Goal: Find specific page/section: Find specific page/section

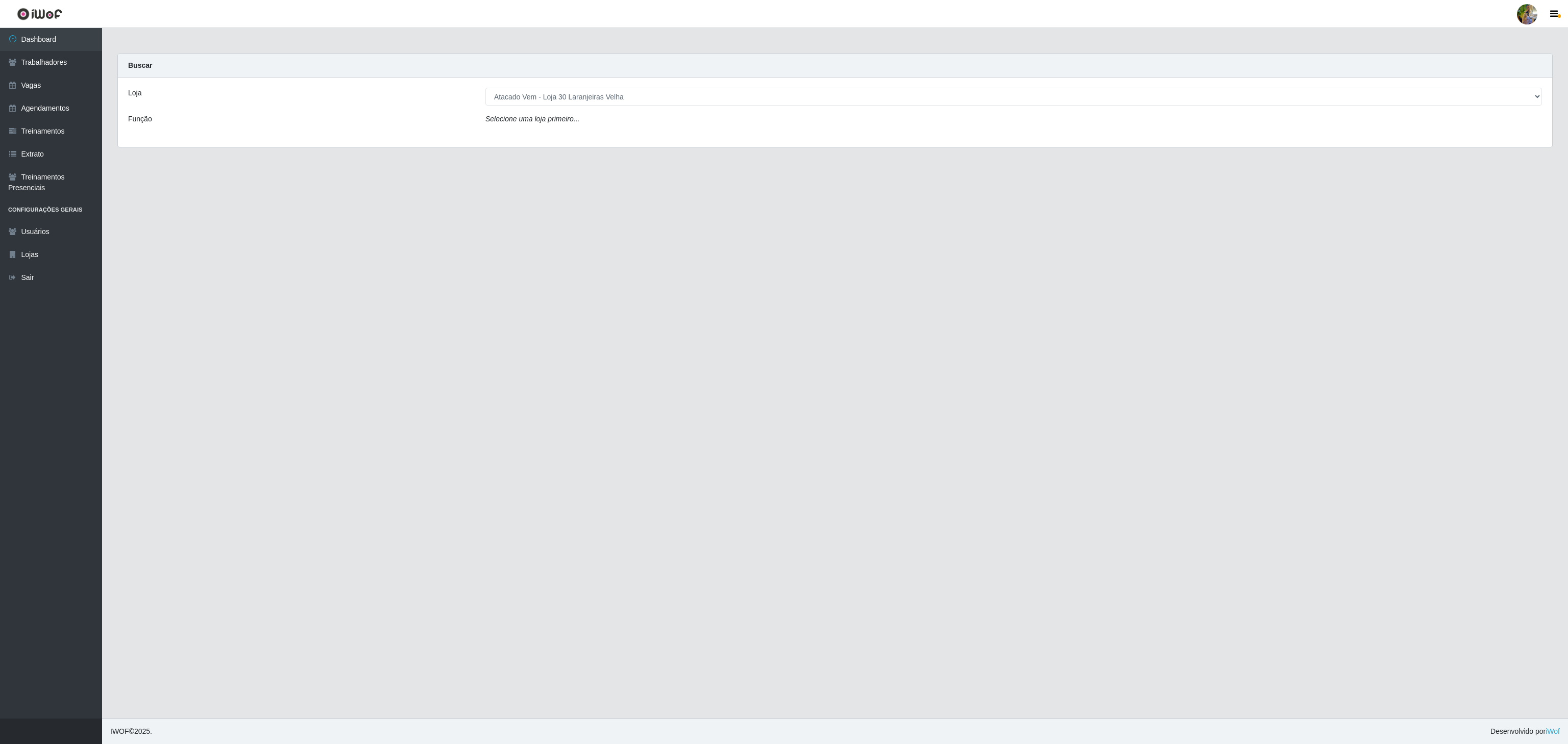
click at [486, 88] on select "[Selecione...] Atacado Vem - [GEOGRAPHIC_DATA] 30 Laranjeiras Velha Atacado Vem…" at bounding box center [1014, 97] width 1056 height 17
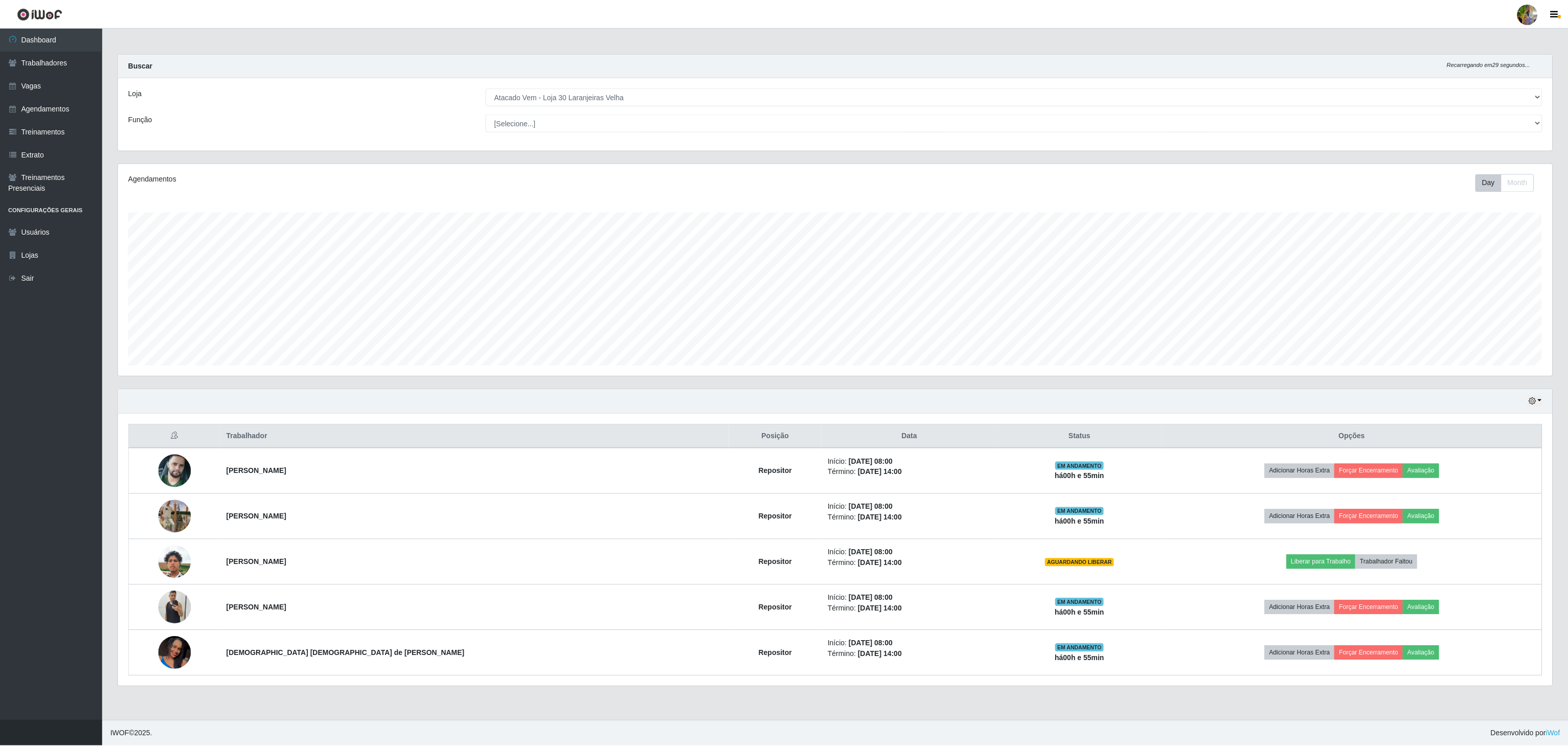
scroll to position [213, 1436]
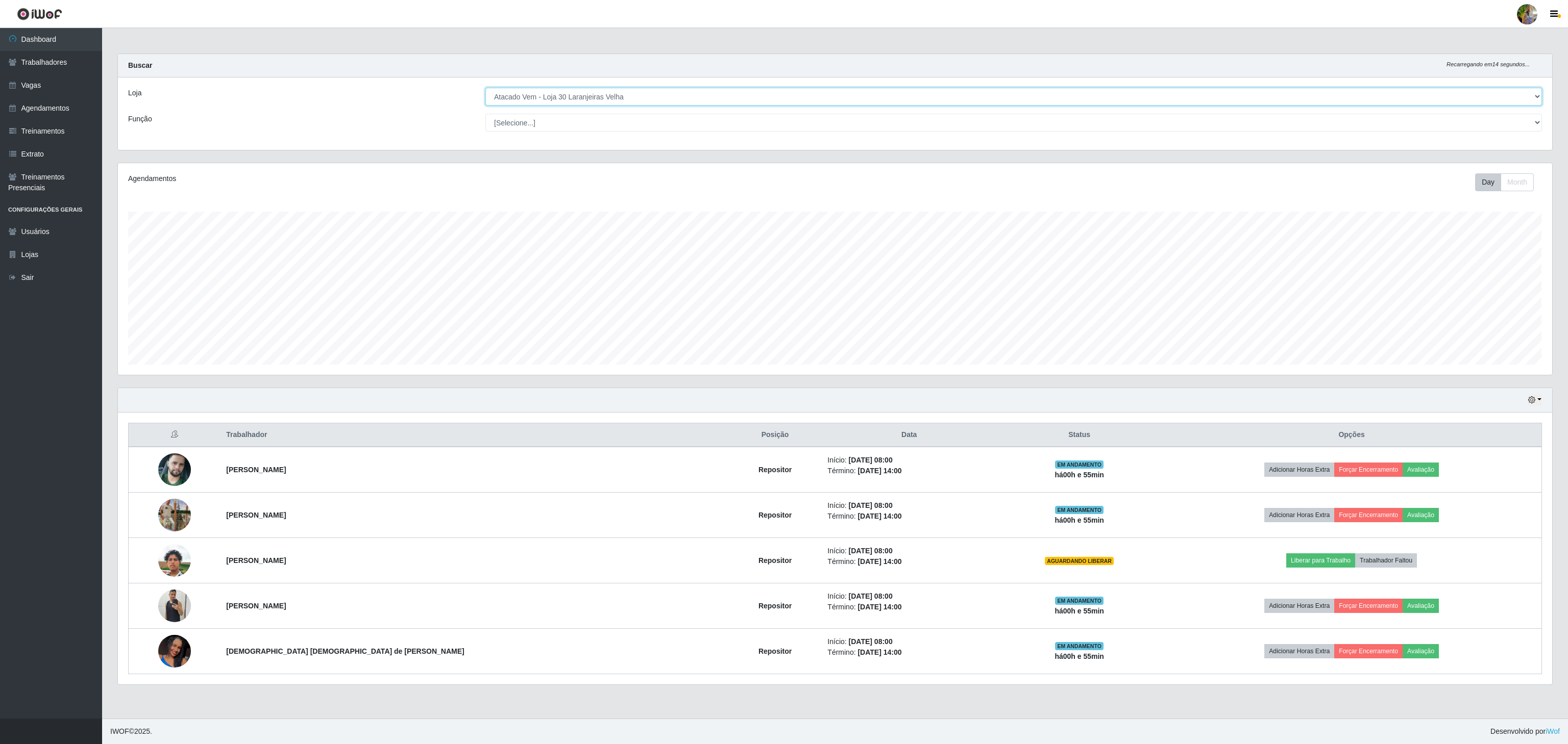
click at [624, 97] on select "[Selecione...] Atacado Vem - [GEOGRAPHIC_DATA] 30 Laranjeiras Velha Atacado Vem…" at bounding box center [1014, 97] width 1056 height 17
click at [486, 88] on select "[Selecione...] Atacado Vem - [GEOGRAPHIC_DATA] 30 Laranjeiras Velha Atacado Vem…" at bounding box center [1014, 97] width 1056 height 17
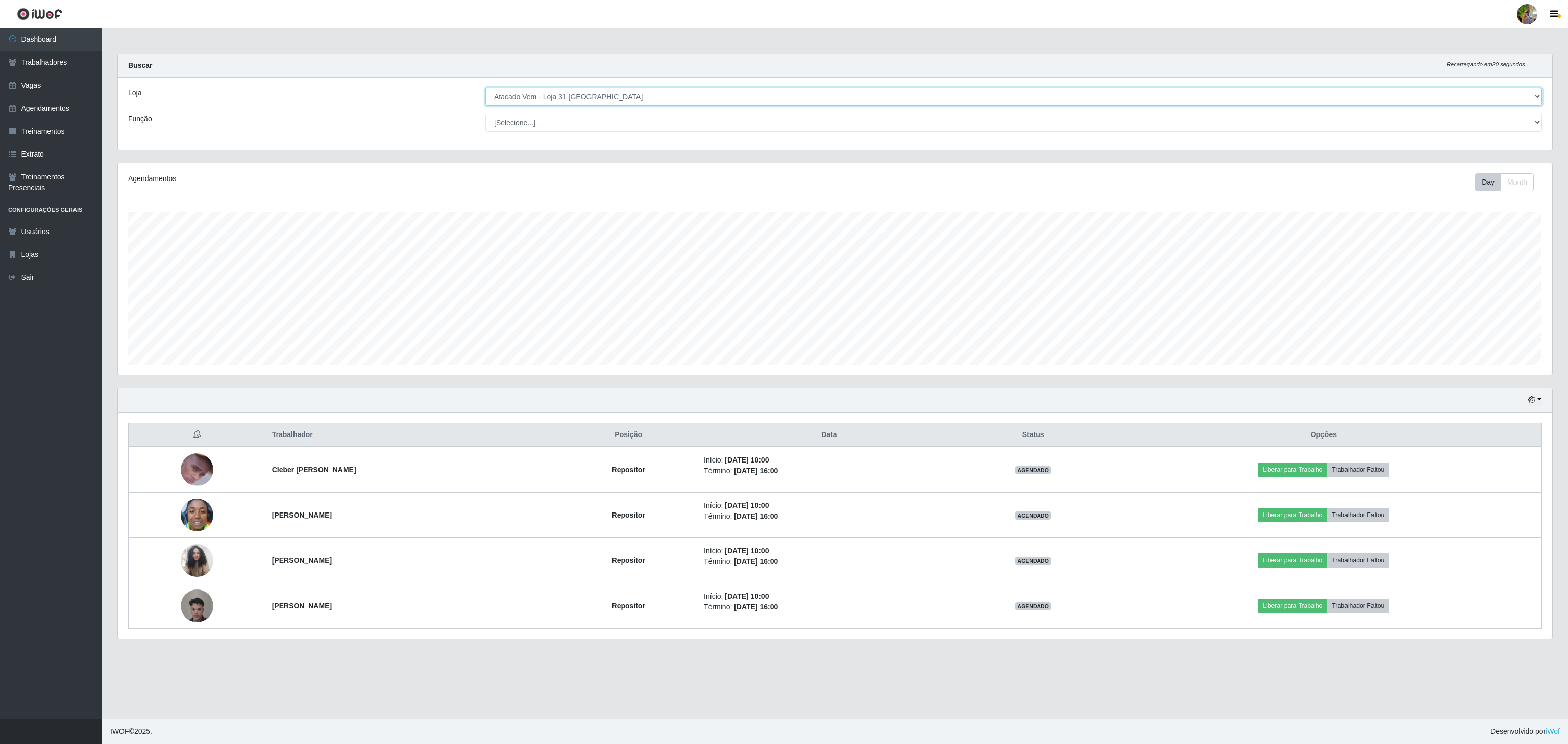
click at [742, 97] on select "[Selecione...] Atacado Vem - [GEOGRAPHIC_DATA] 30 Laranjeiras Velha Atacado Vem…" at bounding box center [1014, 97] width 1056 height 17
click at [486, 88] on select "[Selecione...] Atacado Vem - [GEOGRAPHIC_DATA] 30 Laranjeiras Velha Atacado Vem…" at bounding box center [1014, 97] width 1056 height 17
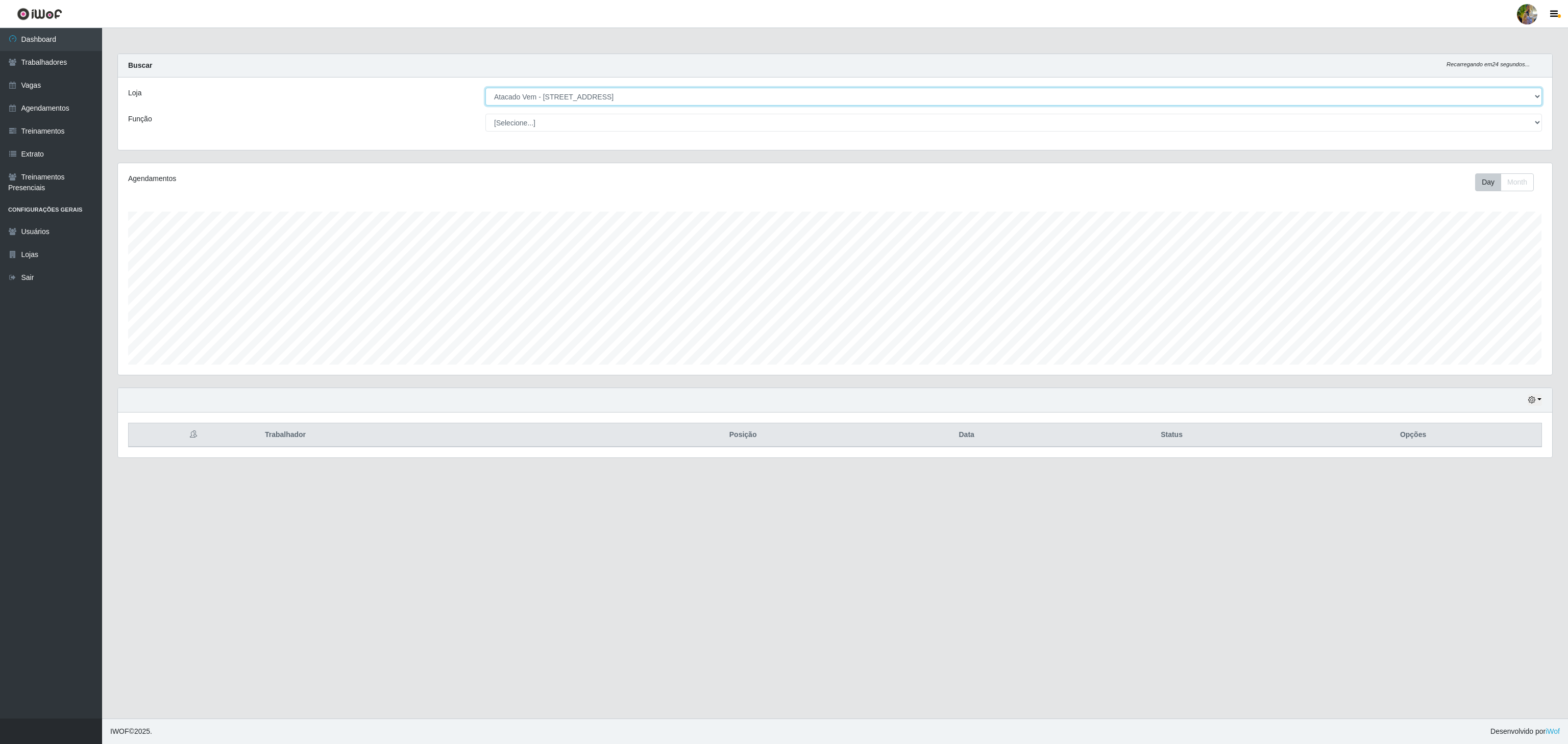
click at [762, 95] on select "[Selecione...] Atacado Vem - [GEOGRAPHIC_DATA] 30 Laranjeiras Velha Atacado Vem…" at bounding box center [1014, 97] width 1056 height 17
click at [486, 88] on select "[Selecione...] Atacado Vem - [GEOGRAPHIC_DATA] 30 Laranjeiras Velha Atacado Vem…" at bounding box center [1014, 97] width 1056 height 17
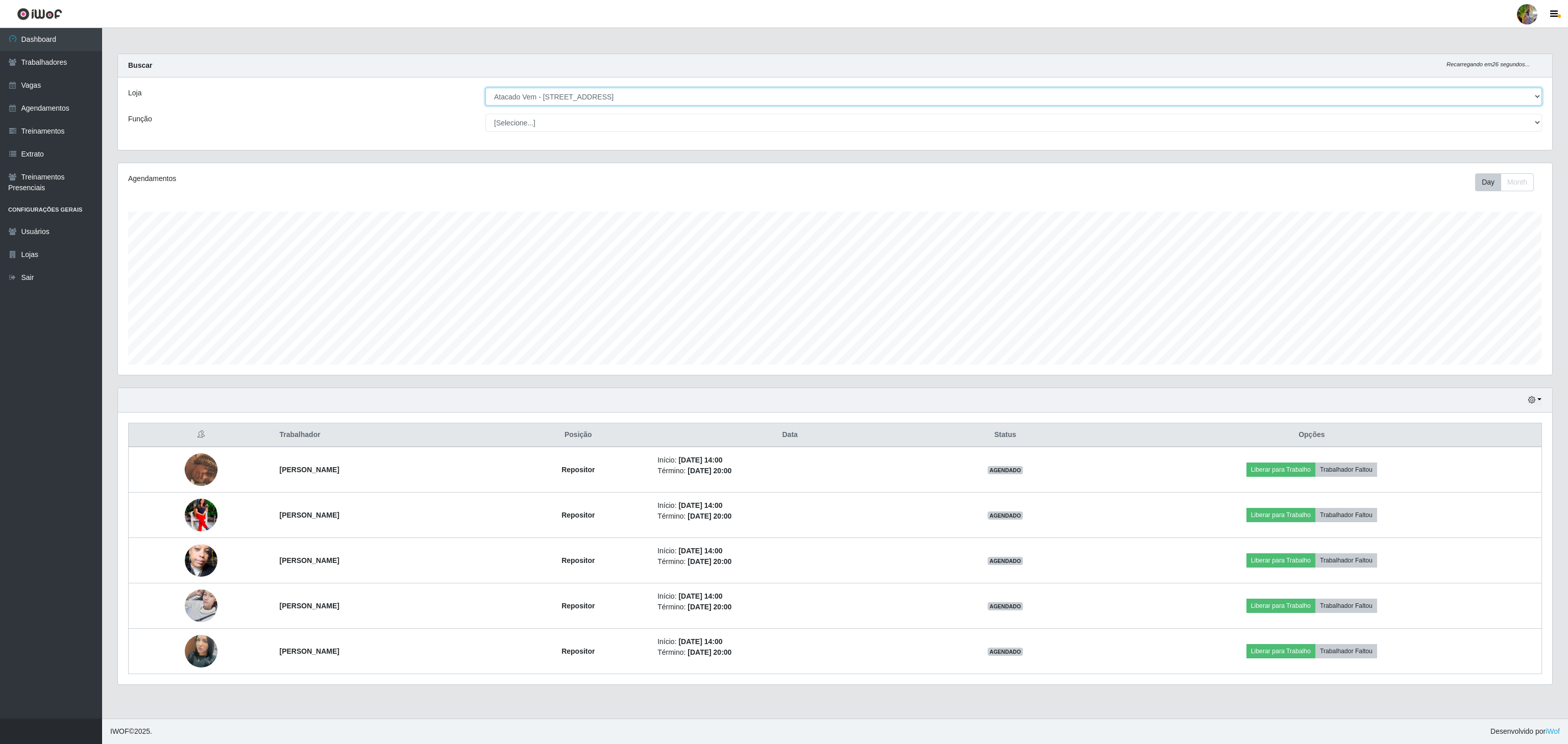
click at [552, 95] on select "[Selecione...] Atacado Vem - [GEOGRAPHIC_DATA] 30 Laranjeiras Velha Atacado Vem…" at bounding box center [1014, 97] width 1056 height 17
click at [486, 88] on select "[Selecione...] Atacado Vem - [GEOGRAPHIC_DATA] 30 Laranjeiras Velha Atacado Vem…" at bounding box center [1014, 97] width 1056 height 17
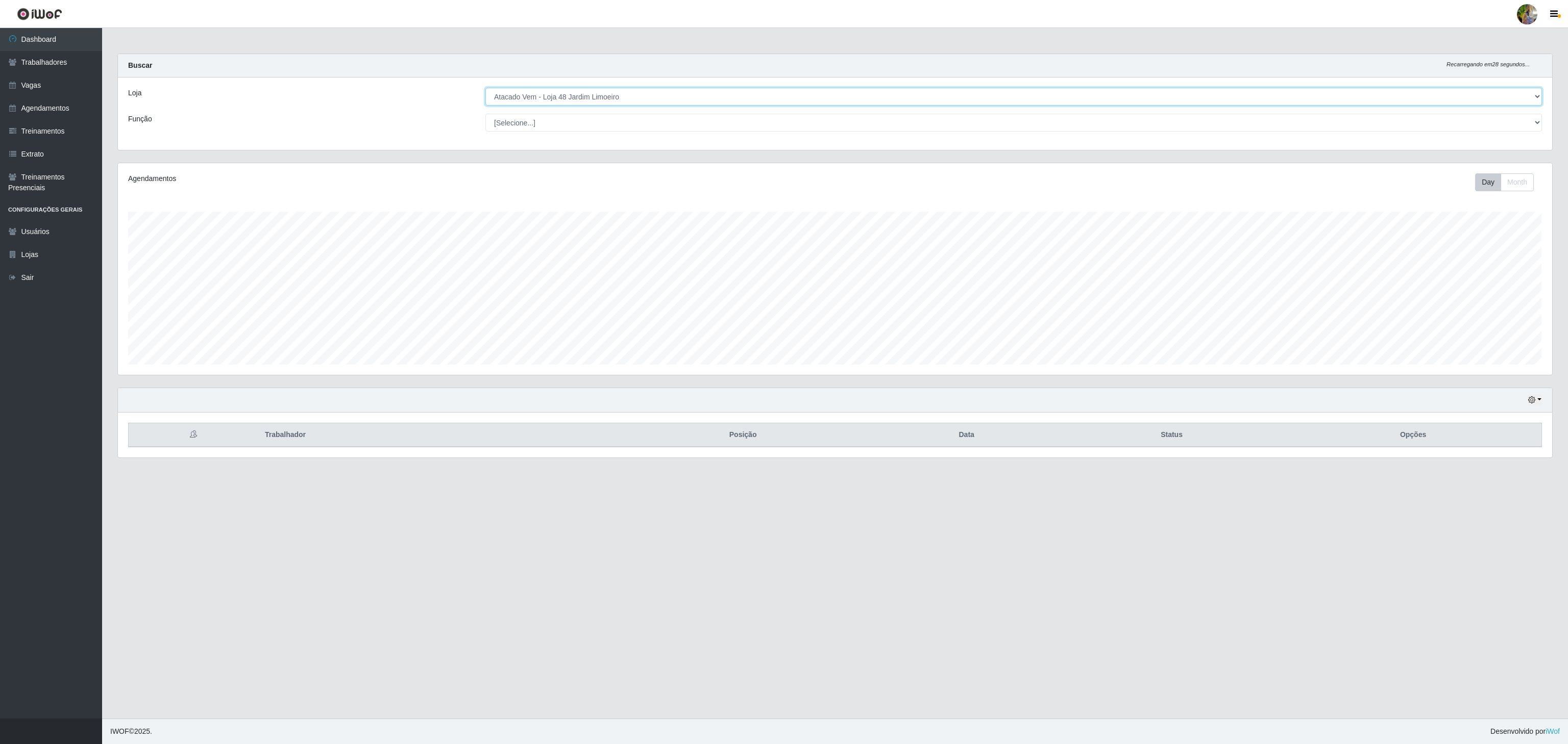
click at [668, 101] on select "[Selecione...] Atacado Vem - [GEOGRAPHIC_DATA] 30 Laranjeiras Velha Atacado Vem…" at bounding box center [1014, 97] width 1056 height 17
click at [486, 88] on select "[Selecione...] Atacado Vem - [GEOGRAPHIC_DATA] 30 Laranjeiras Velha Atacado Vem…" at bounding box center [1014, 97] width 1056 height 17
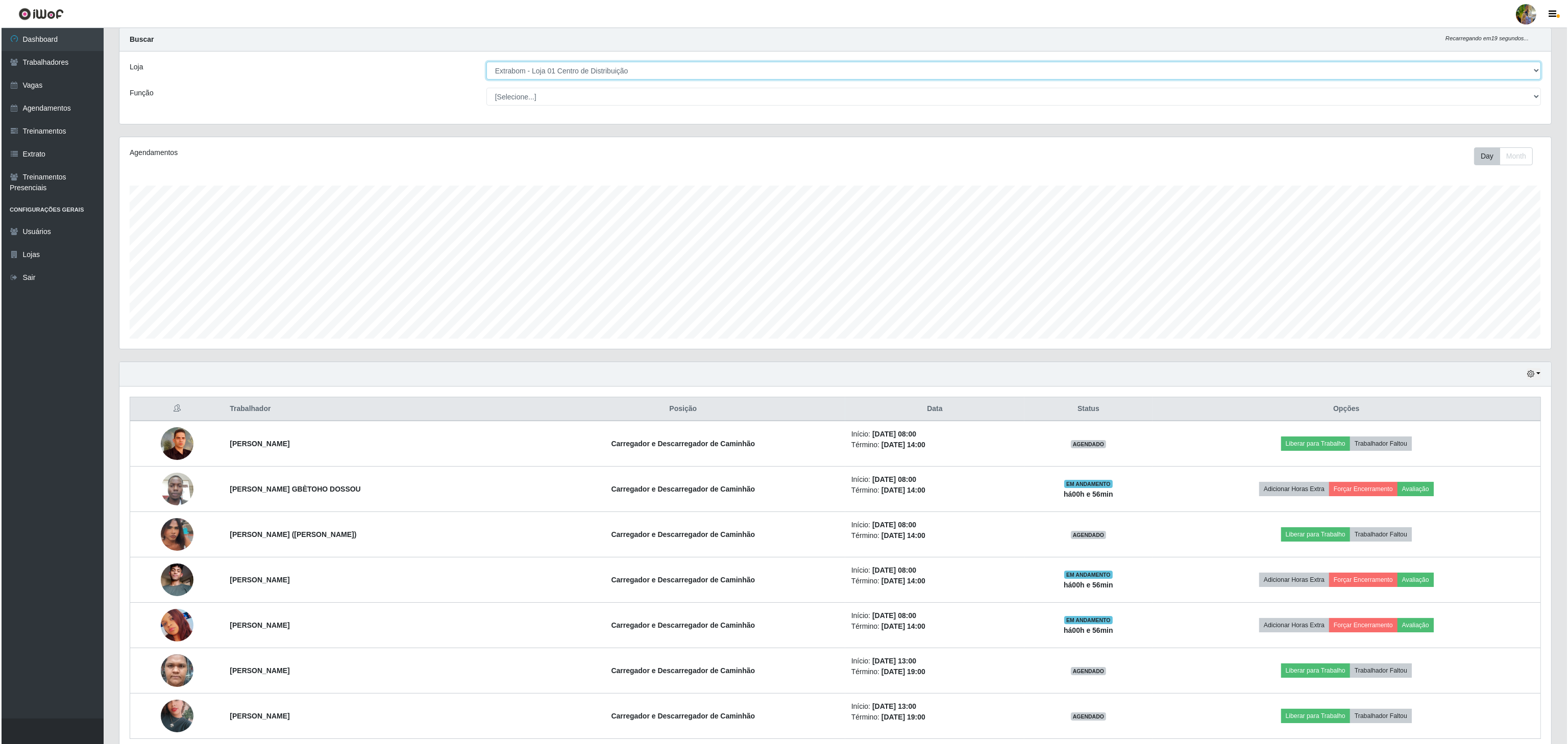
scroll to position [0, 0]
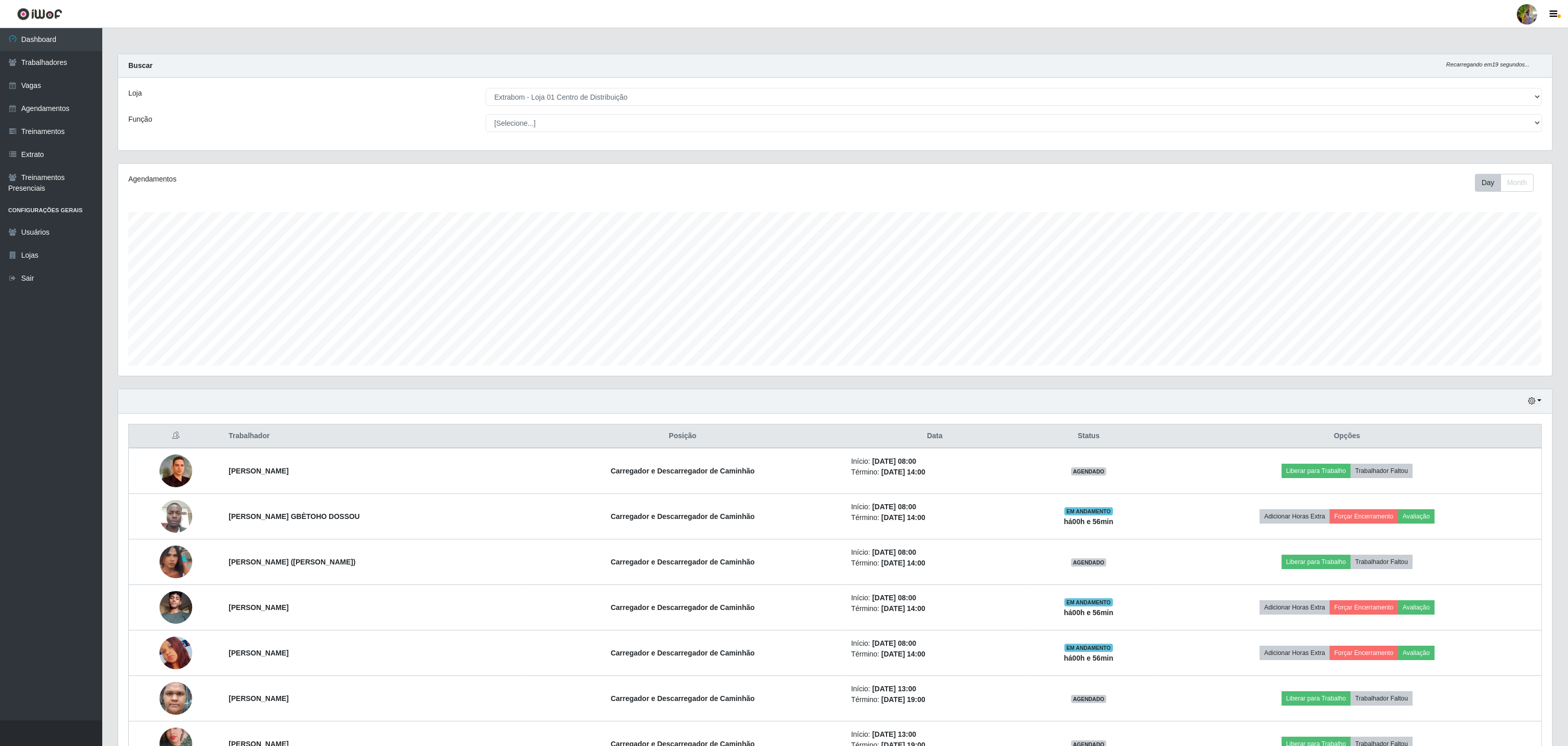
click at [606, 82] on div "Loja [Selecione...] Atacado Vem - [GEOGRAPHIC_DATA] 30 Laranjeiras Velha Atacad…" at bounding box center [835, 114] width 1434 height 73
click at [603, 94] on select "[Selecione...] Atacado Vem - [GEOGRAPHIC_DATA] 30 Laranjeiras Velha Atacado Vem…" at bounding box center [1014, 97] width 1056 height 17
click at [486, 88] on select "[Selecione...] Atacado Vem - [GEOGRAPHIC_DATA] 30 Laranjeiras Velha Atacado Vem…" at bounding box center [1014, 97] width 1056 height 17
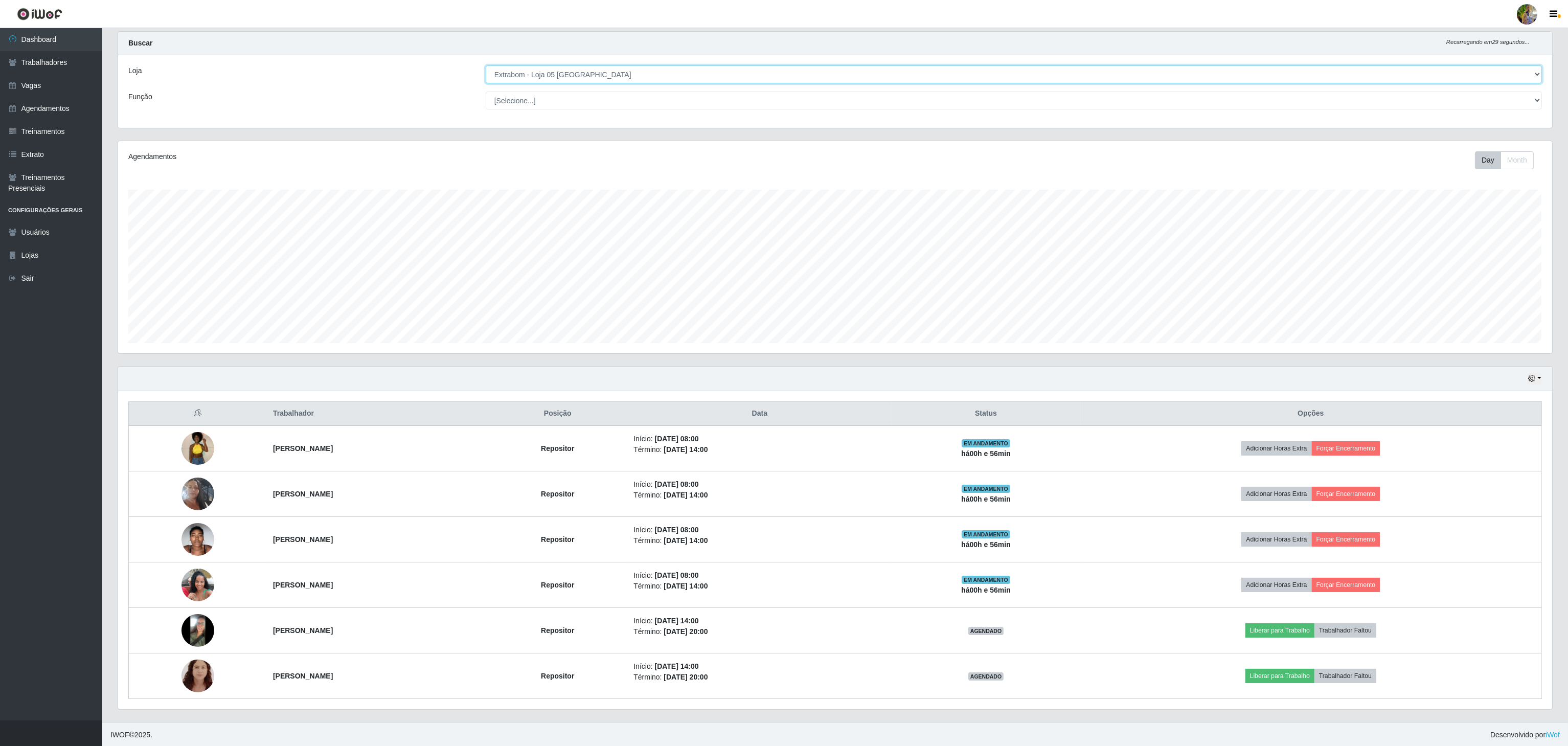
scroll to position [29, 0]
click at [620, 68] on select "[Selecione...] Atacado Vem - [GEOGRAPHIC_DATA] 30 Laranjeiras Velha Atacado Vem…" at bounding box center [1014, 73] width 1056 height 17
click at [486, 82] on select "[Selecione...] Atacado Vem - [GEOGRAPHIC_DATA] 30 Laranjeiras Velha Atacado Vem…" at bounding box center [1014, 73] width 1056 height 17
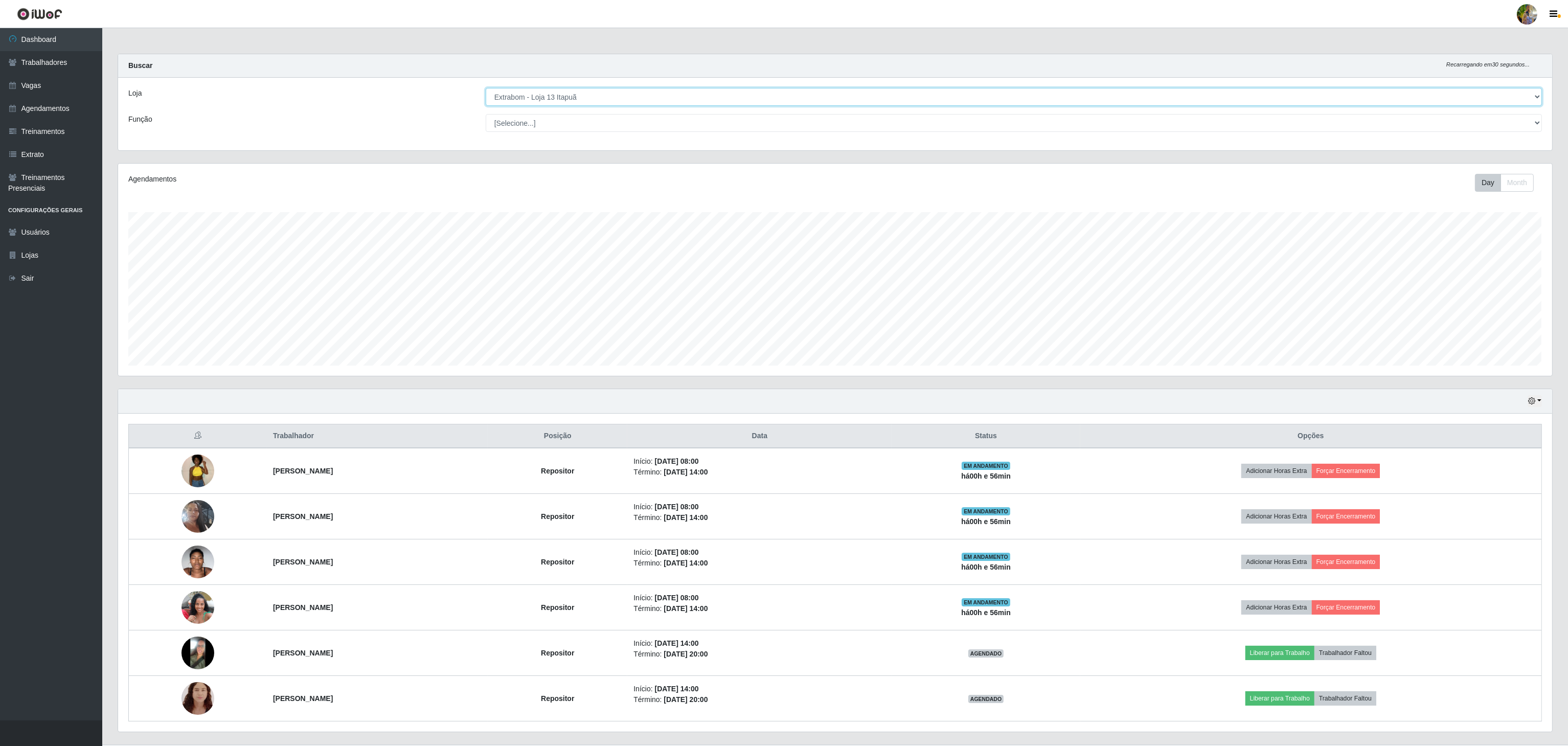
scroll to position [213, 1436]
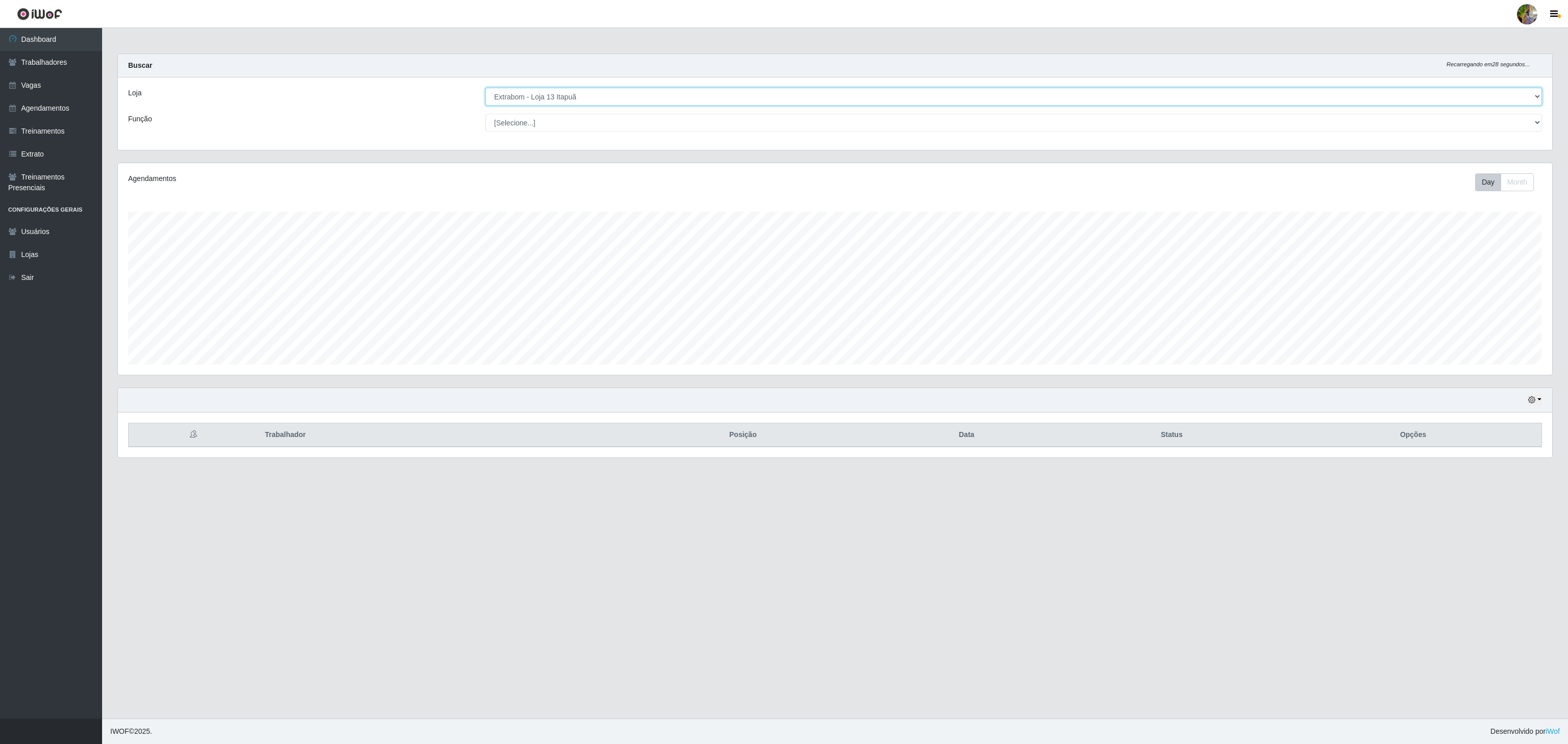
click at [610, 101] on select "[Selecione...] Atacado Vem - [GEOGRAPHIC_DATA] 30 Laranjeiras Velha Atacado Vem…" at bounding box center [1014, 97] width 1056 height 17
click at [486, 88] on select "[Selecione...] Atacado Vem - [GEOGRAPHIC_DATA] 30 Laranjeiras Velha Atacado Vem…" at bounding box center [1014, 97] width 1056 height 17
click at [608, 98] on select "[Selecione...] Atacado Vem - [GEOGRAPHIC_DATA] 30 Laranjeiras Velha Atacado Vem…" at bounding box center [1014, 97] width 1056 height 17
click at [486, 88] on select "[Selecione...] Atacado Vem - [GEOGRAPHIC_DATA] 30 Laranjeiras Velha Atacado Vem…" at bounding box center [1014, 97] width 1056 height 17
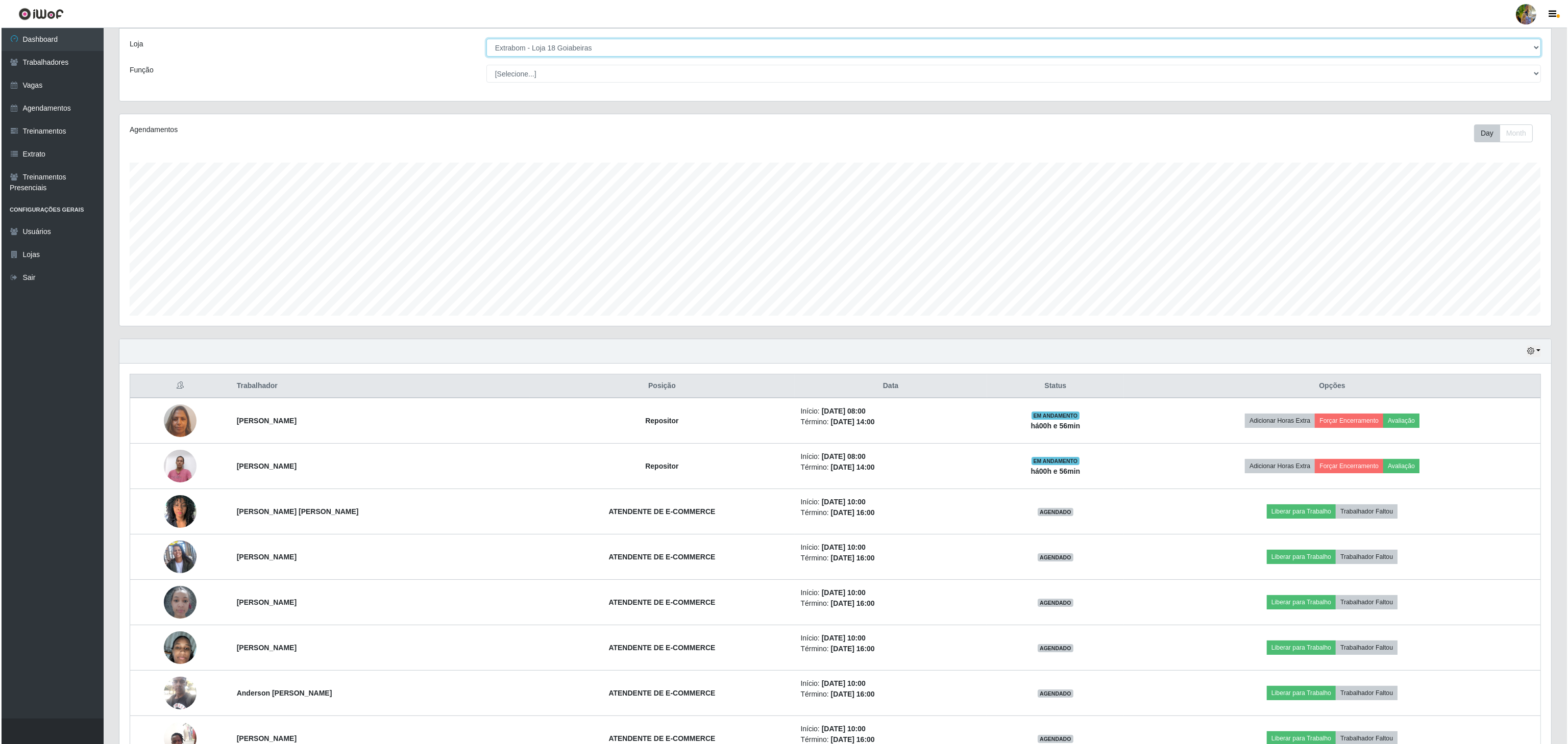
scroll to position [0, 0]
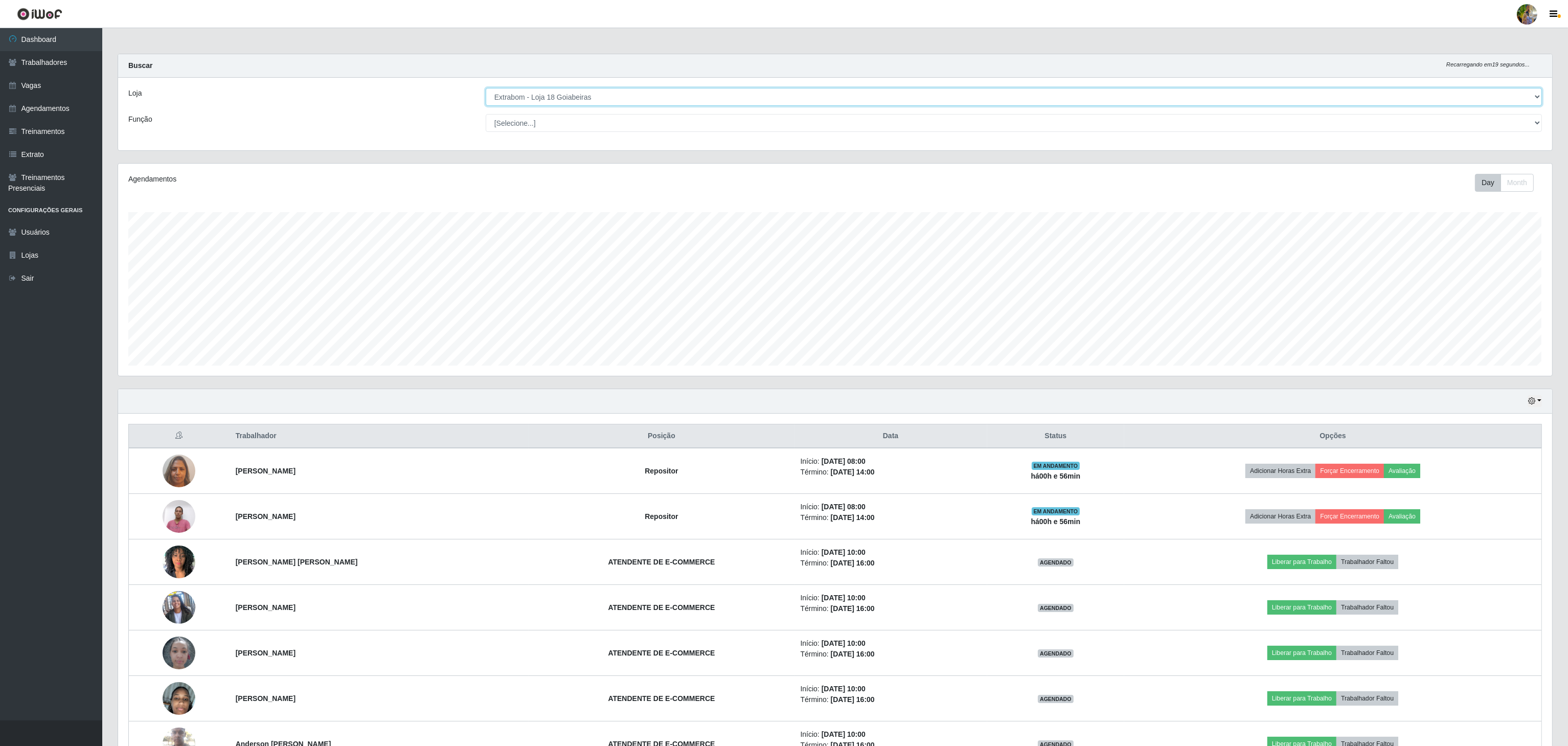
click at [659, 99] on select "[Selecione...] Atacado Vem - [GEOGRAPHIC_DATA] 30 Laranjeiras Velha Atacado Vem…" at bounding box center [1014, 97] width 1056 height 17
click at [651, 95] on select "[Selecione...] Atacado Vem - [GEOGRAPHIC_DATA] 30 Laranjeiras Velha Atacado Vem…" at bounding box center [1014, 97] width 1056 height 17
click at [486, 88] on select "[Selecione...] Atacado Vem - [GEOGRAPHIC_DATA] 30 Laranjeiras Velha Atacado Vem…" at bounding box center [1014, 97] width 1056 height 17
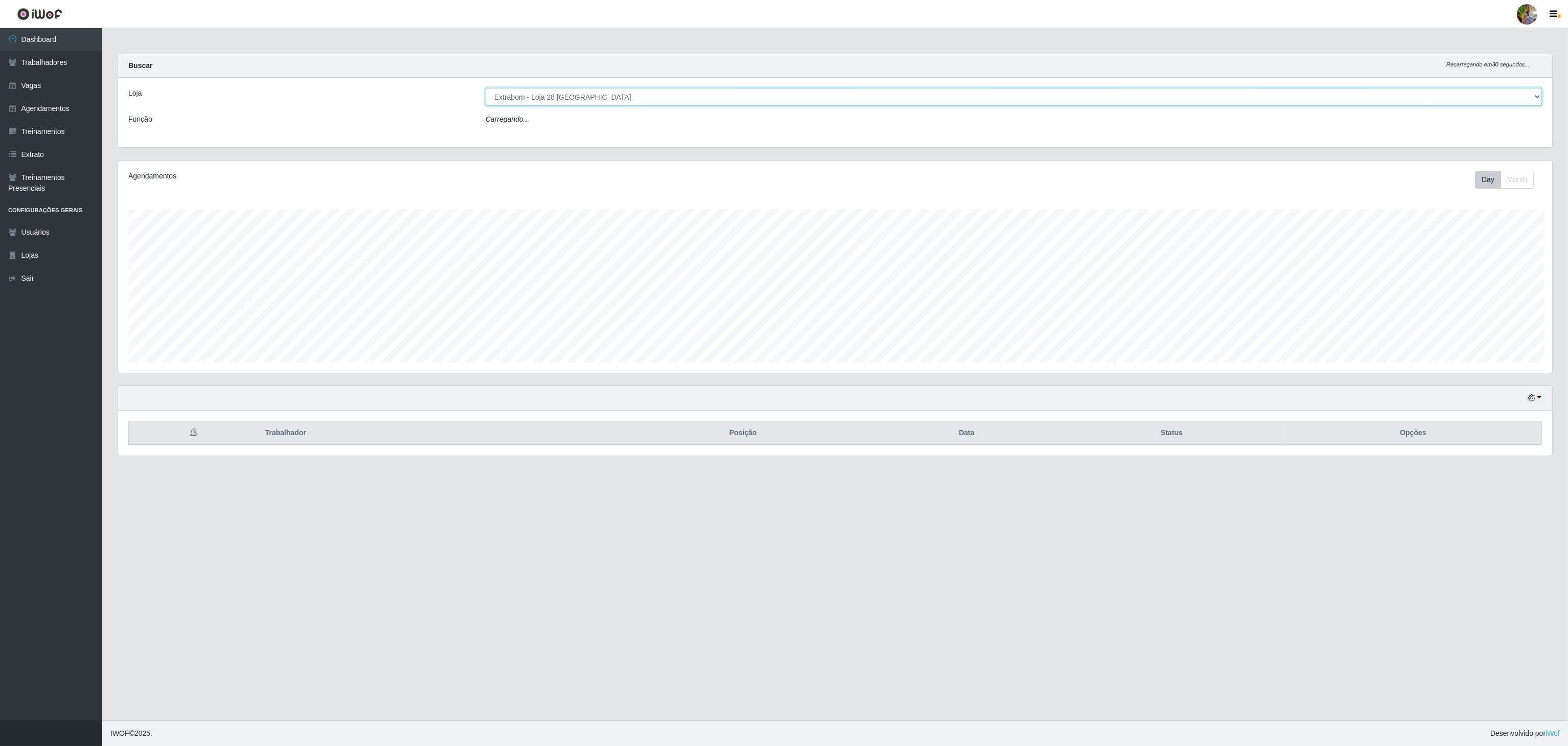
scroll to position [213, 1436]
click at [669, 91] on select "[Selecione...] Atacado Vem - [GEOGRAPHIC_DATA] 30 Laranjeiras Velha Atacado Vem…" at bounding box center [1016, 97] width 1058 height 17
click at [486, 88] on select "[Selecione...] Atacado Vem - [GEOGRAPHIC_DATA] 30 Laranjeiras Velha Atacado Vem…" at bounding box center [1016, 97] width 1058 height 17
click at [642, 101] on select "[Selecione...] Atacado Vem - [GEOGRAPHIC_DATA] 30 Laranjeiras Velha Atacado Vem…" at bounding box center [1016, 97] width 1058 height 17
click at [486, 88] on select "[Selecione...] Atacado Vem - [GEOGRAPHIC_DATA] 30 Laranjeiras Velha Atacado Vem…" at bounding box center [1016, 97] width 1058 height 17
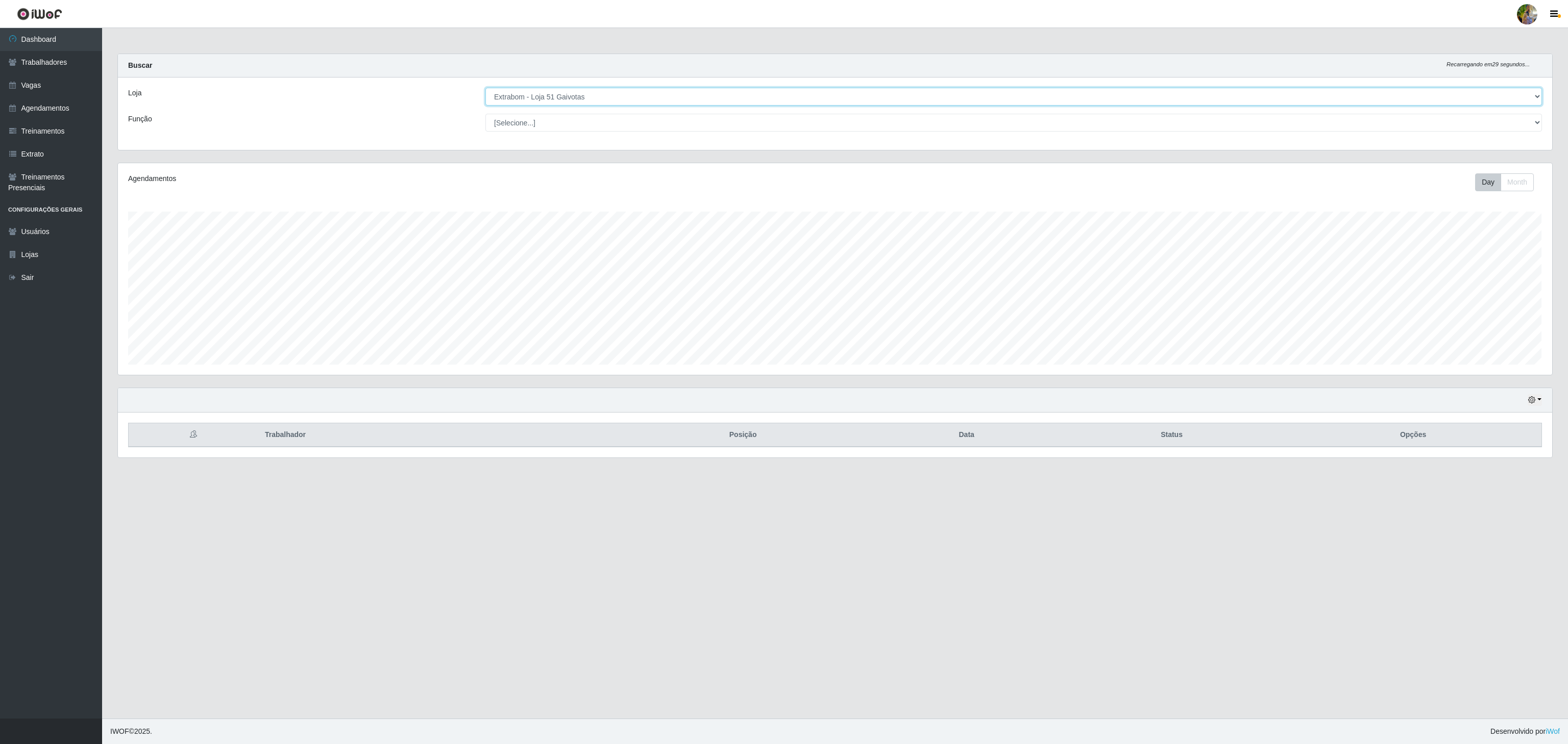
click at [629, 95] on select "[Selecione...] Atacado Vem - [GEOGRAPHIC_DATA] 30 Laranjeiras Velha Atacado Vem…" at bounding box center [1014, 97] width 1056 height 17
click at [486, 88] on select "[Selecione...] Atacado Vem - [GEOGRAPHIC_DATA] 30 Laranjeiras Velha Atacado Vem…" at bounding box center [1014, 97] width 1056 height 17
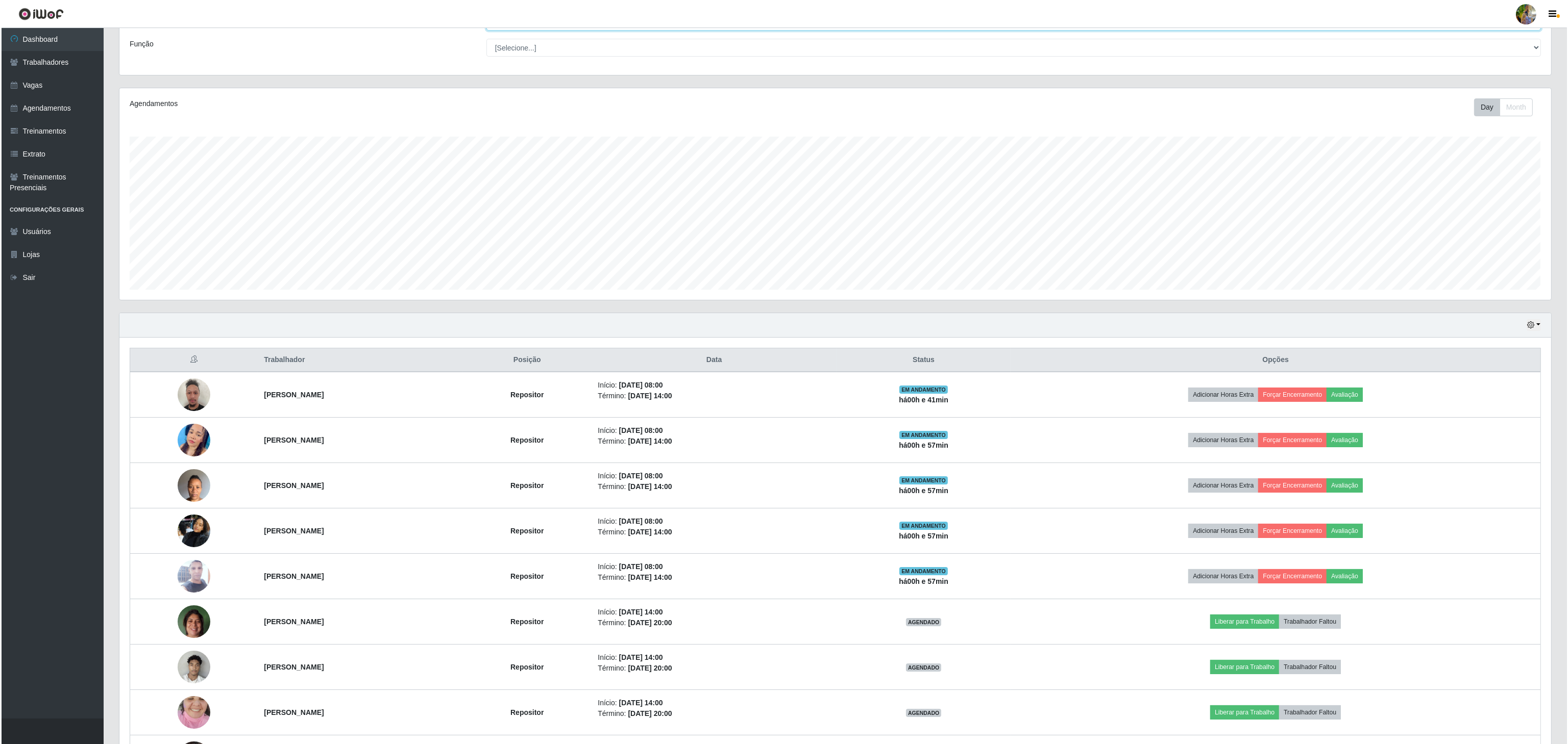
scroll to position [0, 0]
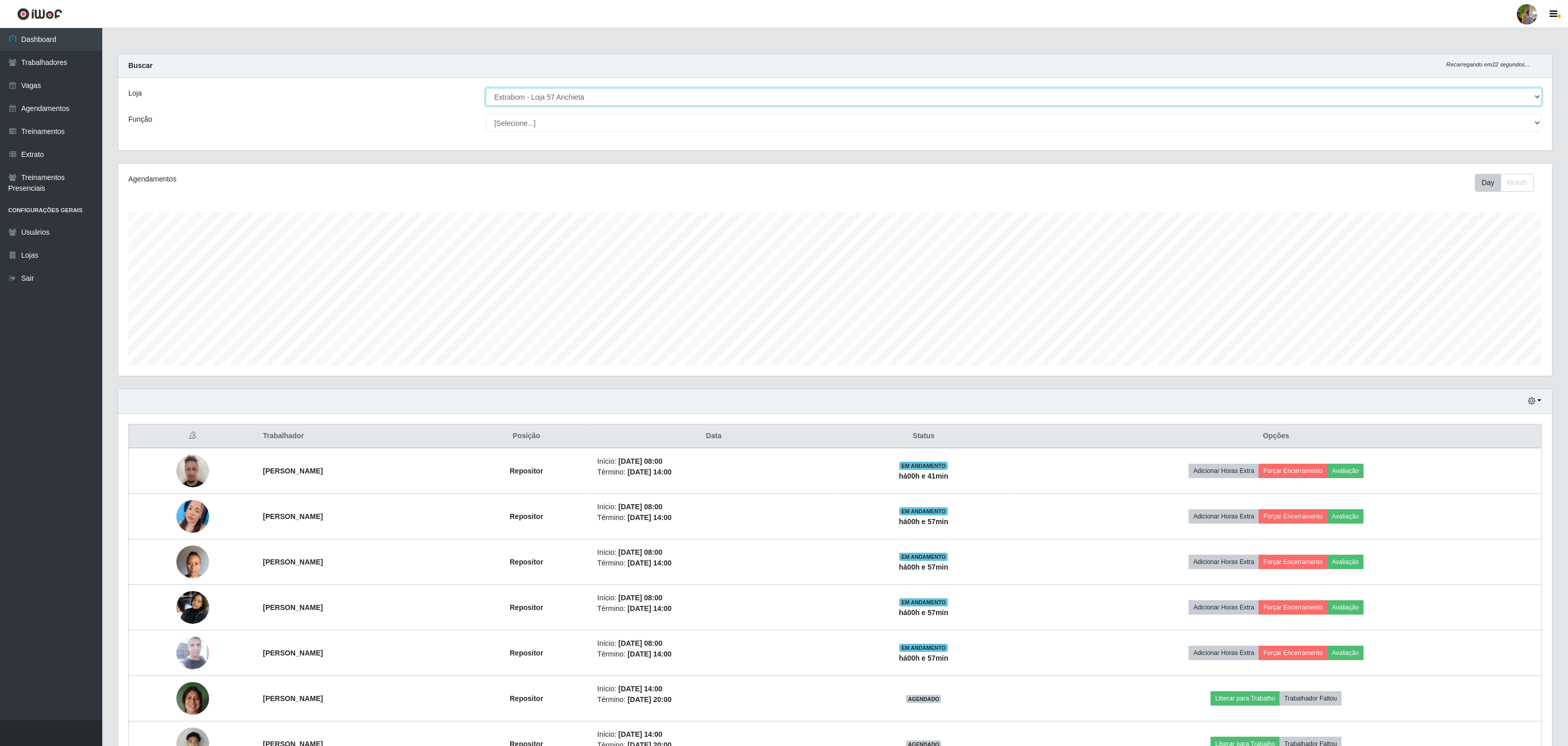
click at [709, 99] on select "[Selecione...] Atacado Vem - [GEOGRAPHIC_DATA] 30 Laranjeiras Velha Atacado Vem…" at bounding box center [1014, 97] width 1056 height 17
click at [486, 88] on select "[Selecione...] Atacado Vem - [GEOGRAPHIC_DATA] 30 Laranjeiras Velha Atacado Vem…" at bounding box center [1014, 97] width 1056 height 17
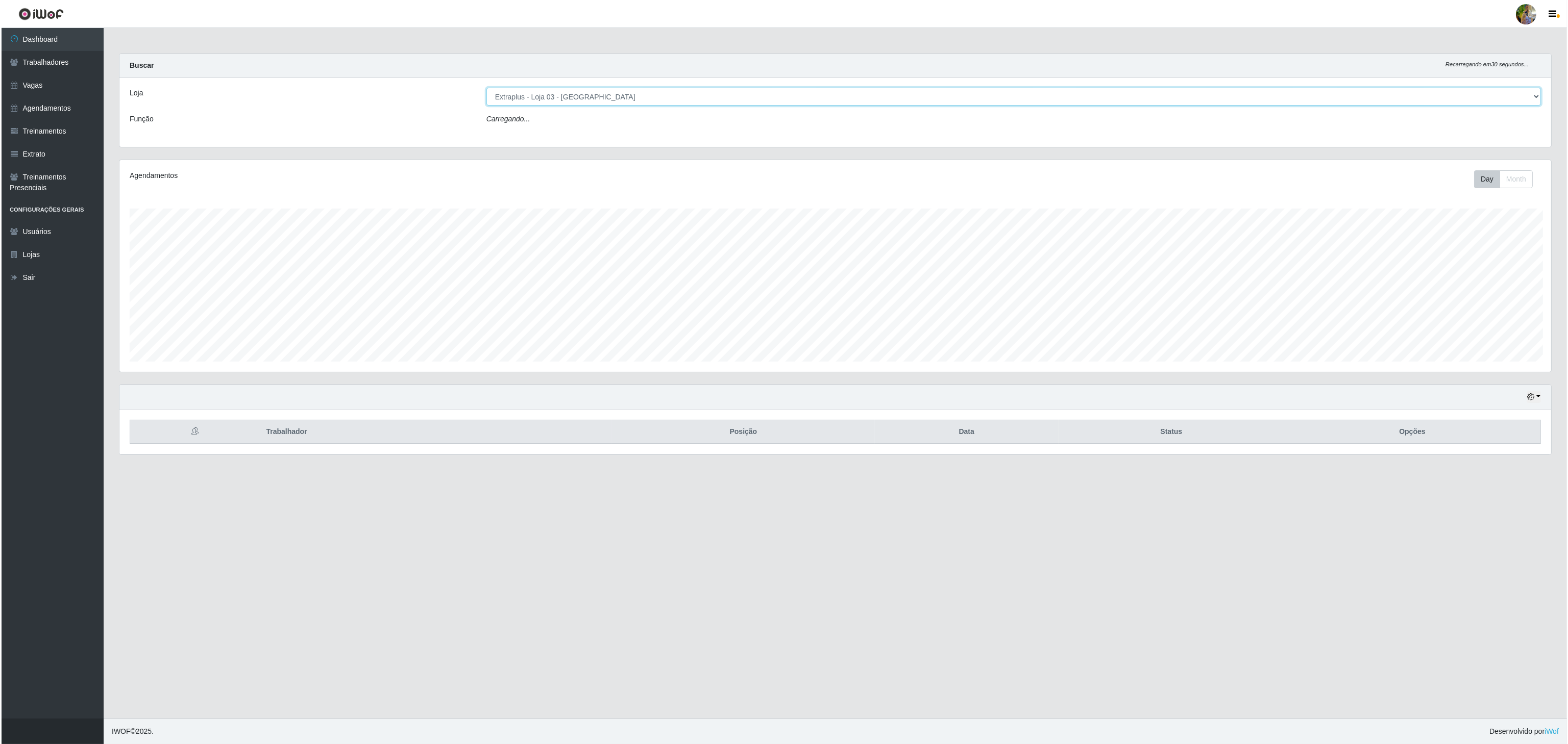
scroll to position [212, 1433]
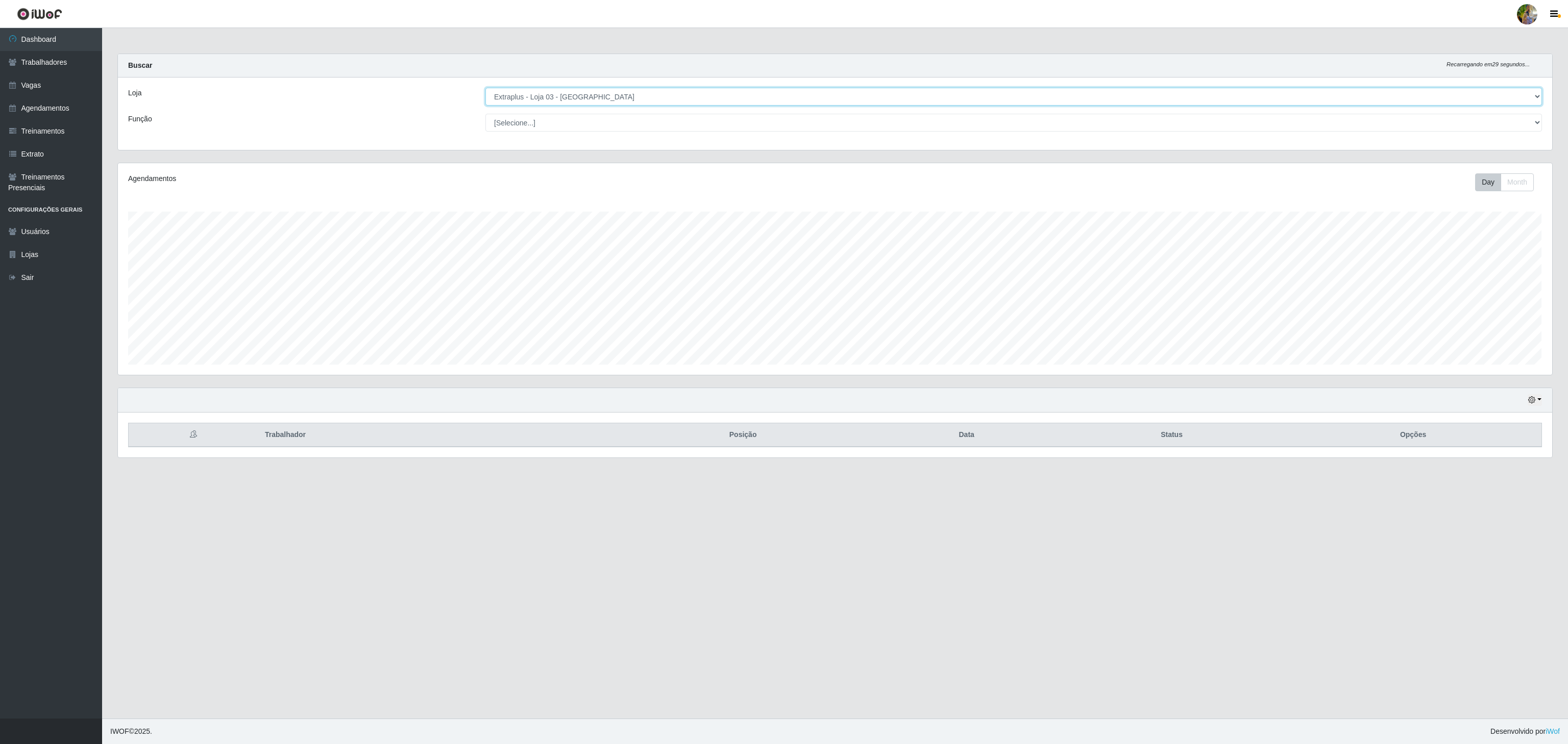
click at [638, 103] on select "[Selecione...] Atacado Vem - [GEOGRAPHIC_DATA] 30 Laranjeiras Velha Atacado Vem…" at bounding box center [1014, 97] width 1056 height 17
select select "451"
click at [486, 88] on select "[Selecione...] Atacado Vem - [GEOGRAPHIC_DATA] 30 Laranjeiras Velha Atacado Vem…" at bounding box center [1014, 97] width 1056 height 17
